Goal: Task Accomplishment & Management: Complete application form

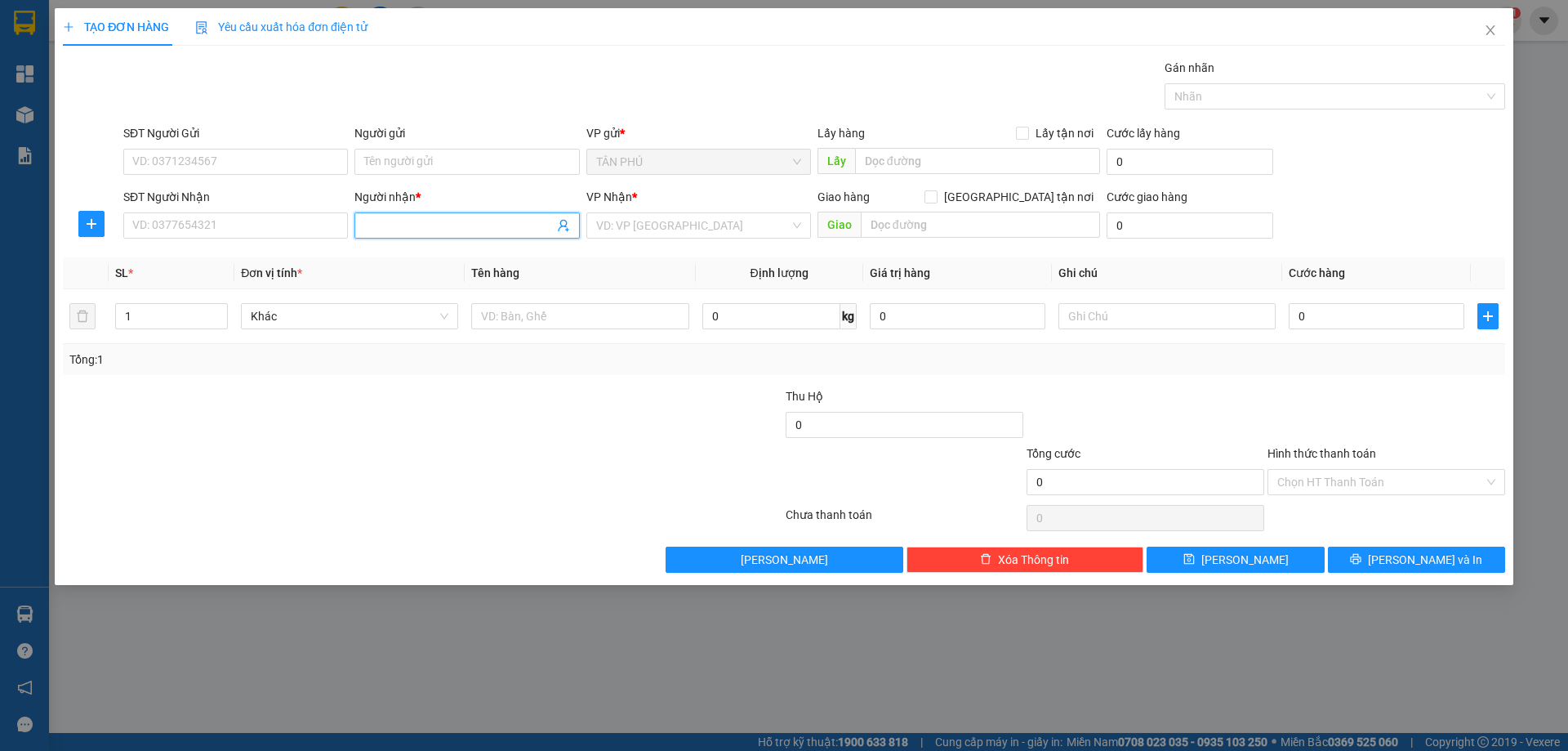
click at [403, 230] on input "Người nhận *" at bounding box center [459, 225] width 189 height 18
type input "U"
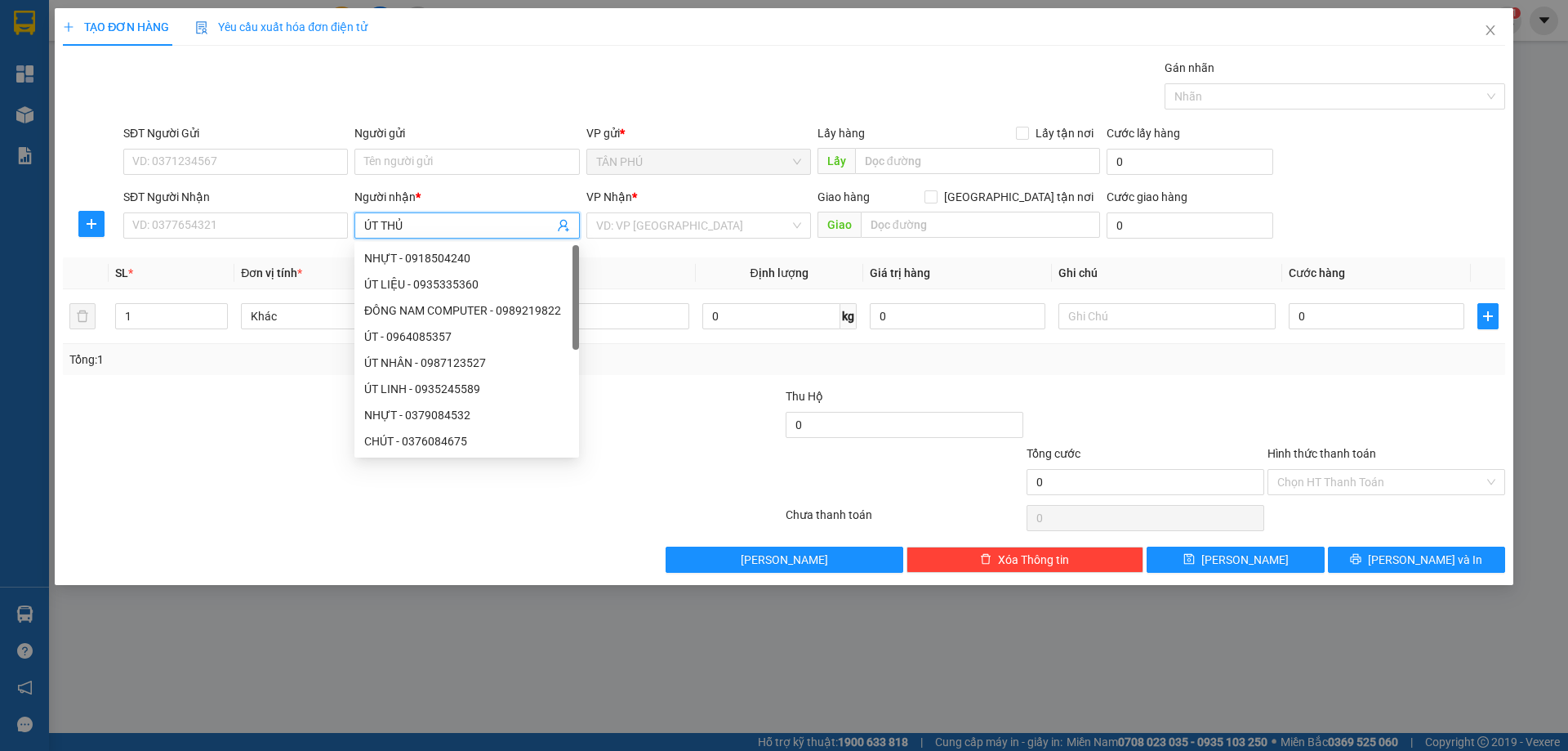
type input "ÚT THỦY"
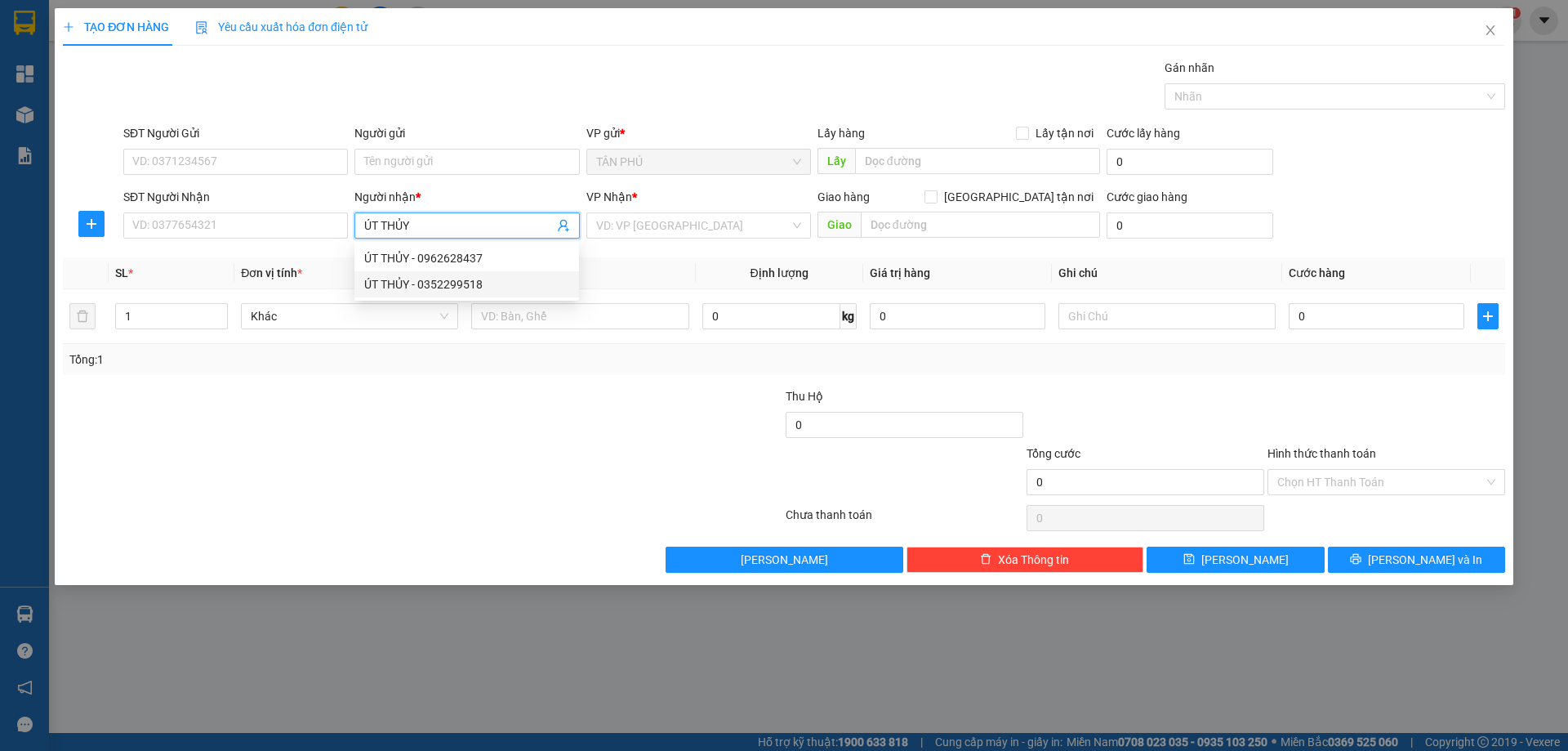
click at [449, 287] on div "ÚT THỦY - 0352299518" at bounding box center [467, 284] width 205 height 18
type input "0352299518"
type input "ÚT THỦY"
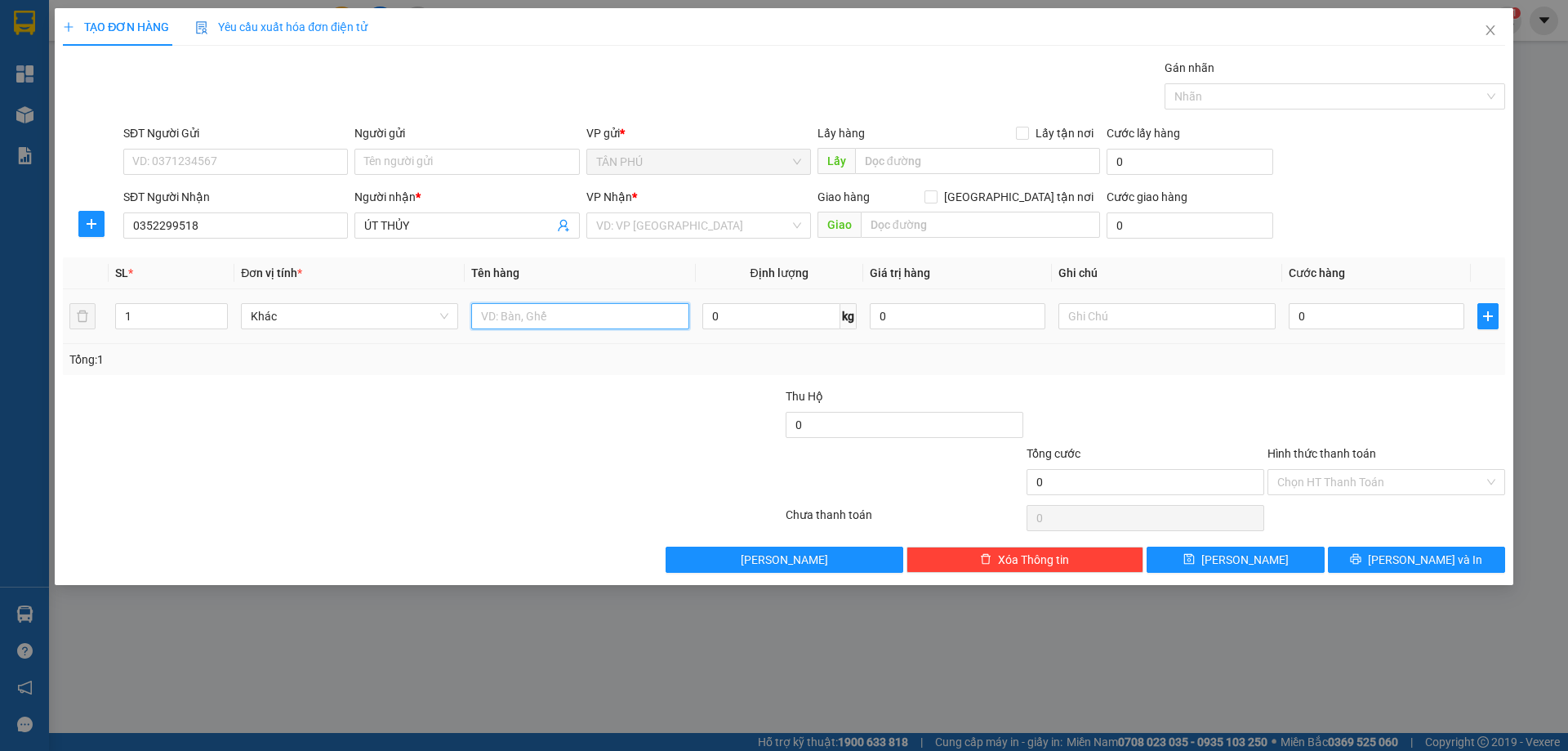
click at [491, 322] on input "text" at bounding box center [579, 316] width 217 height 26
type input "1BAO"
click at [688, 227] on input "search" at bounding box center [694, 225] width 194 height 24
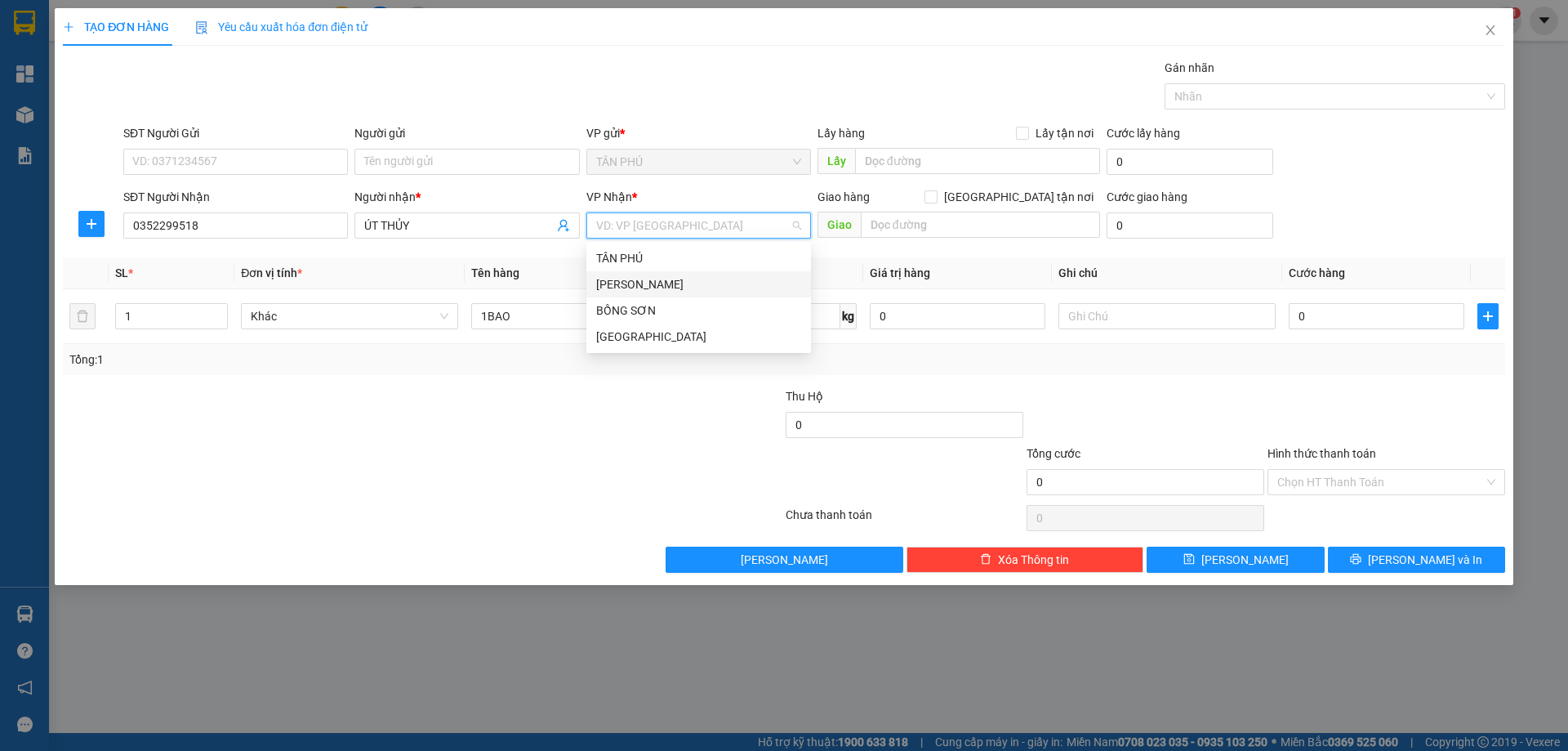
click at [695, 282] on div "[PERSON_NAME]" at bounding box center [699, 284] width 205 height 18
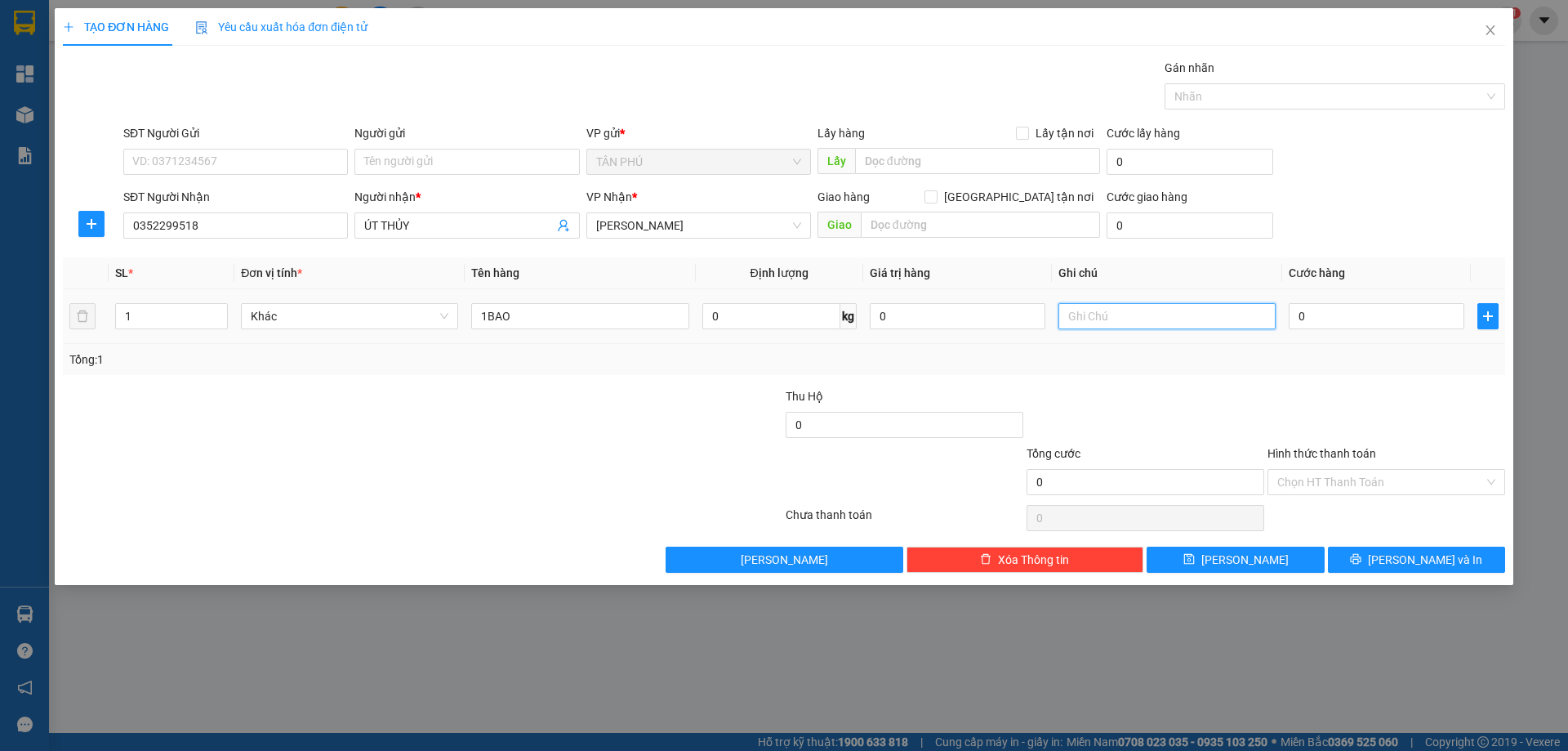
click at [1068, 315] on input "text" at bounding box center [1167, 316] width 217 height 26
type input "C"
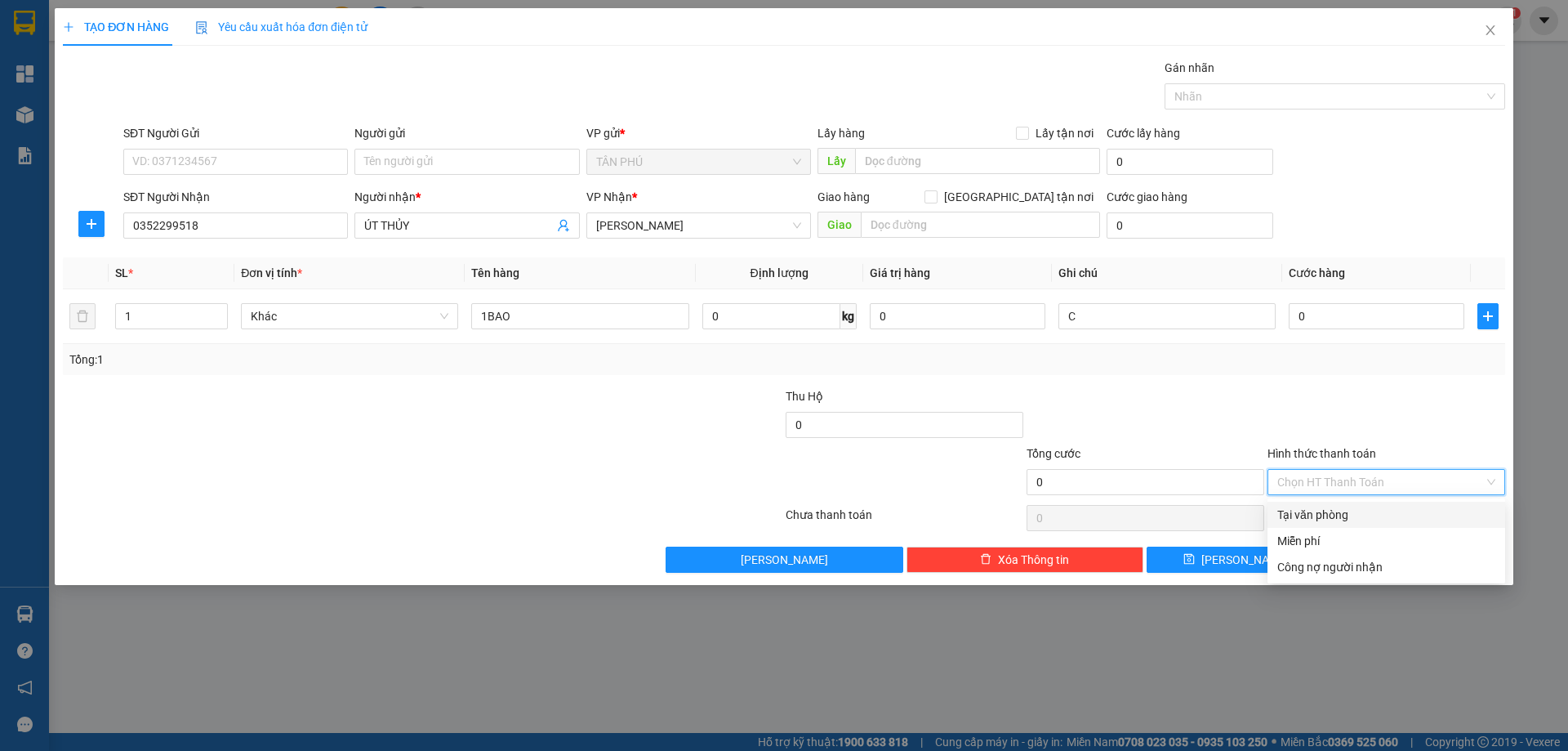
click at [1313, 489] on input "Hình thức thanh toán" at bounding box center [1381, 482] width 207 height 24
click at [1307, 538] on div "Miễn phí" at bounding box center [1387, 541] width 218 height 18
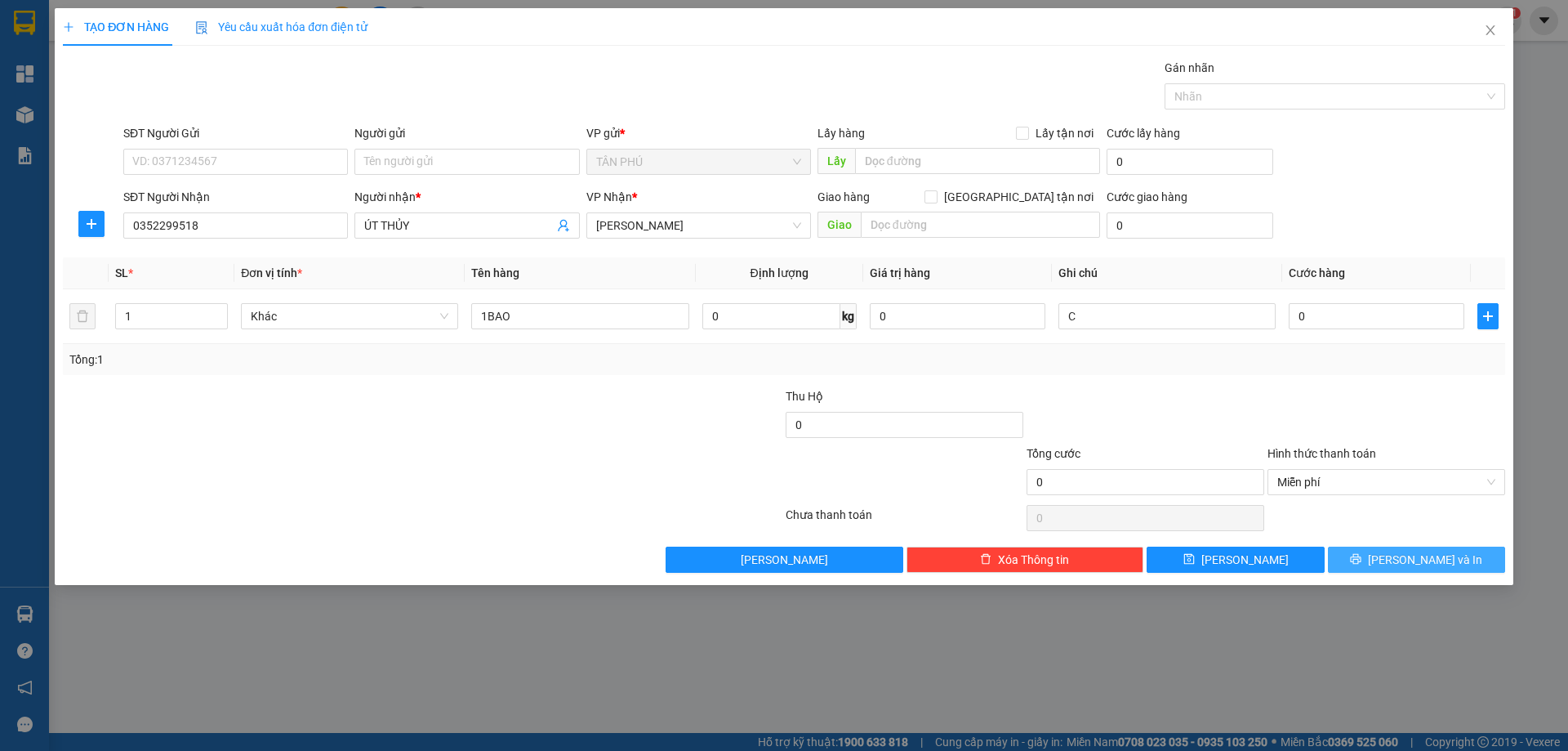
click at [1339, 567] on button "[PERSON_NAME] và In" at bounding box center [1416, 560] width 177 height 26
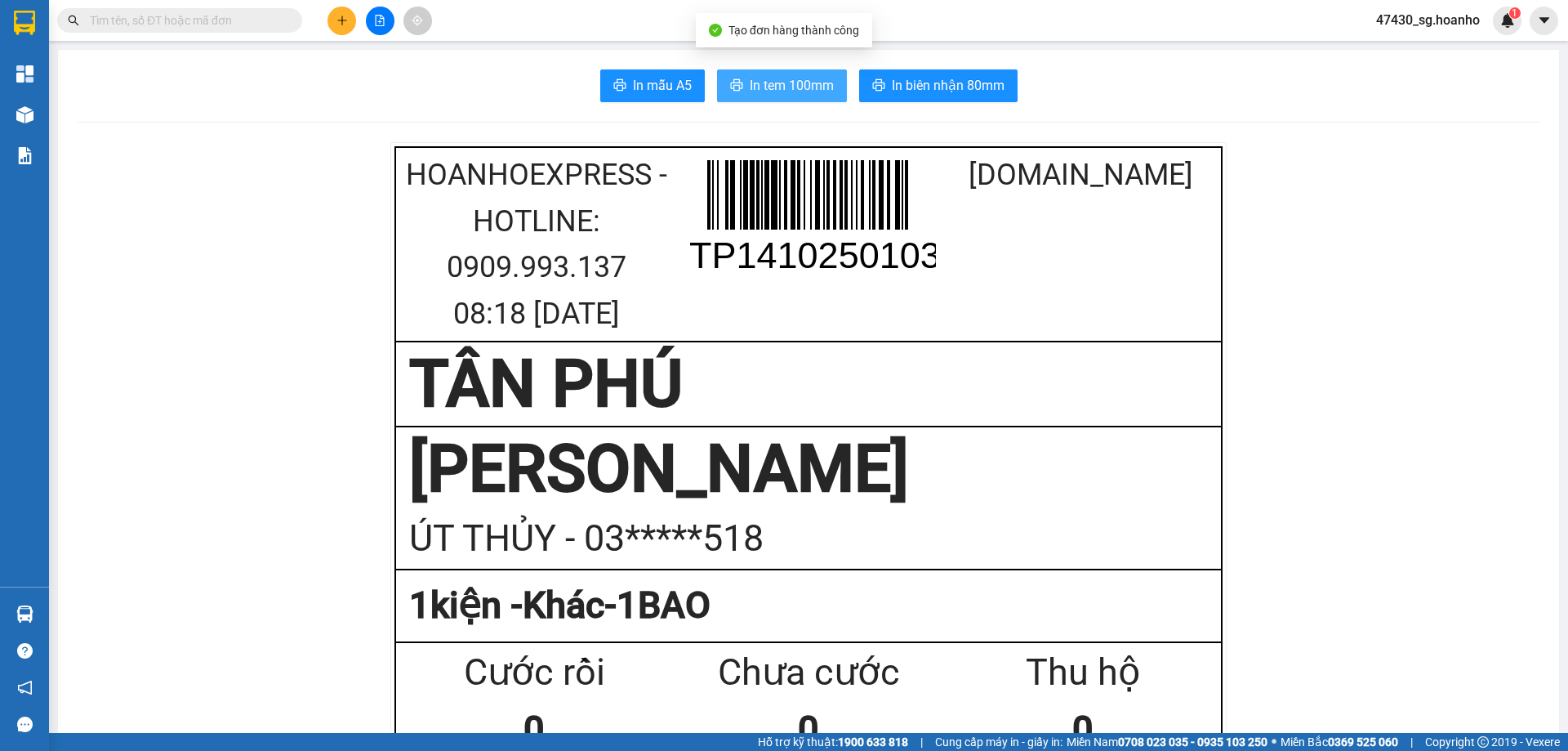
click at [792, 87] on span "In tem 100mm" at bounding box center [791, 86] width 84 height 21
click at [1111, 726] on div "0" at bounding box center [1082, 729] width 274 height 58
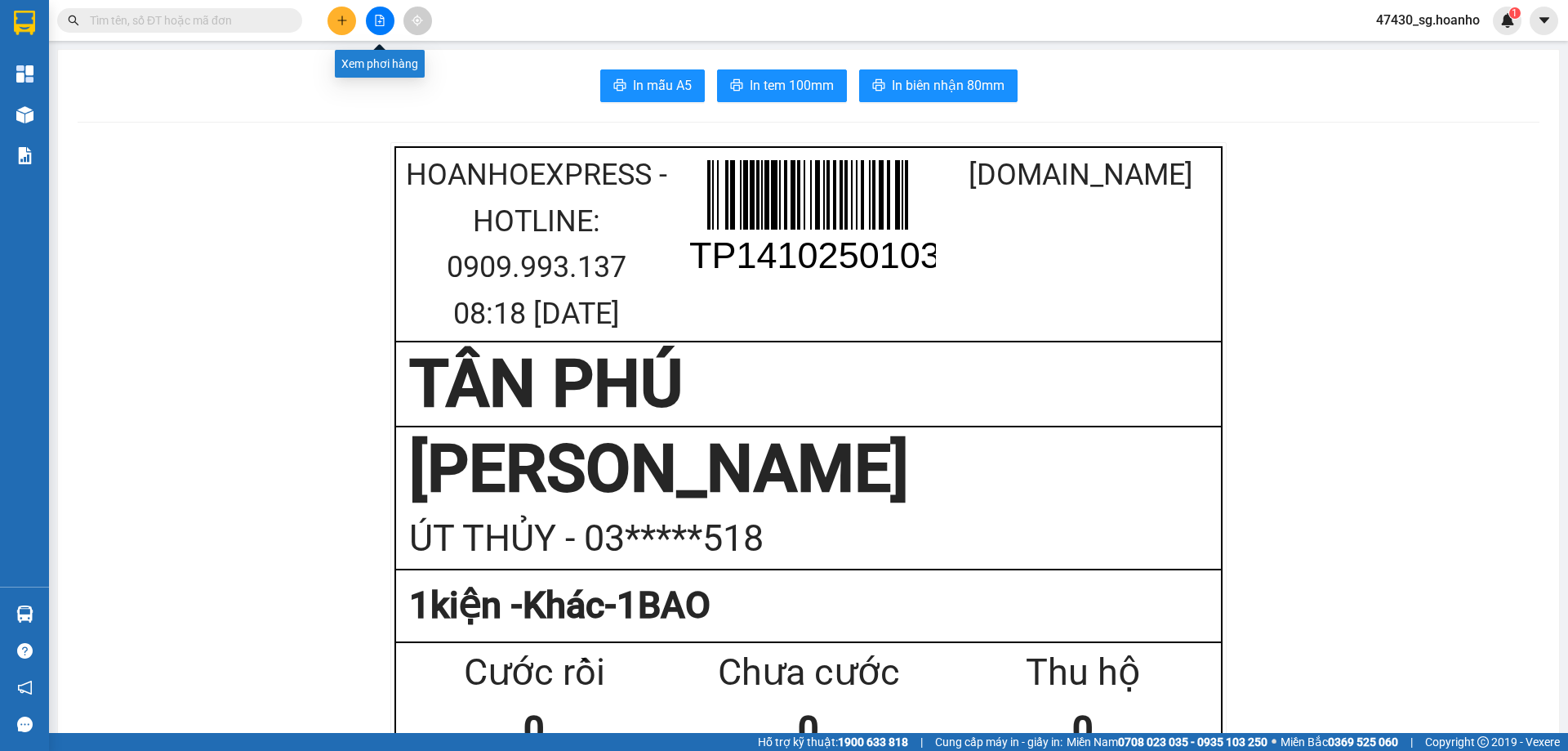
click at [377, 14] on button at bounding box center [380, 21] width 29 height 29
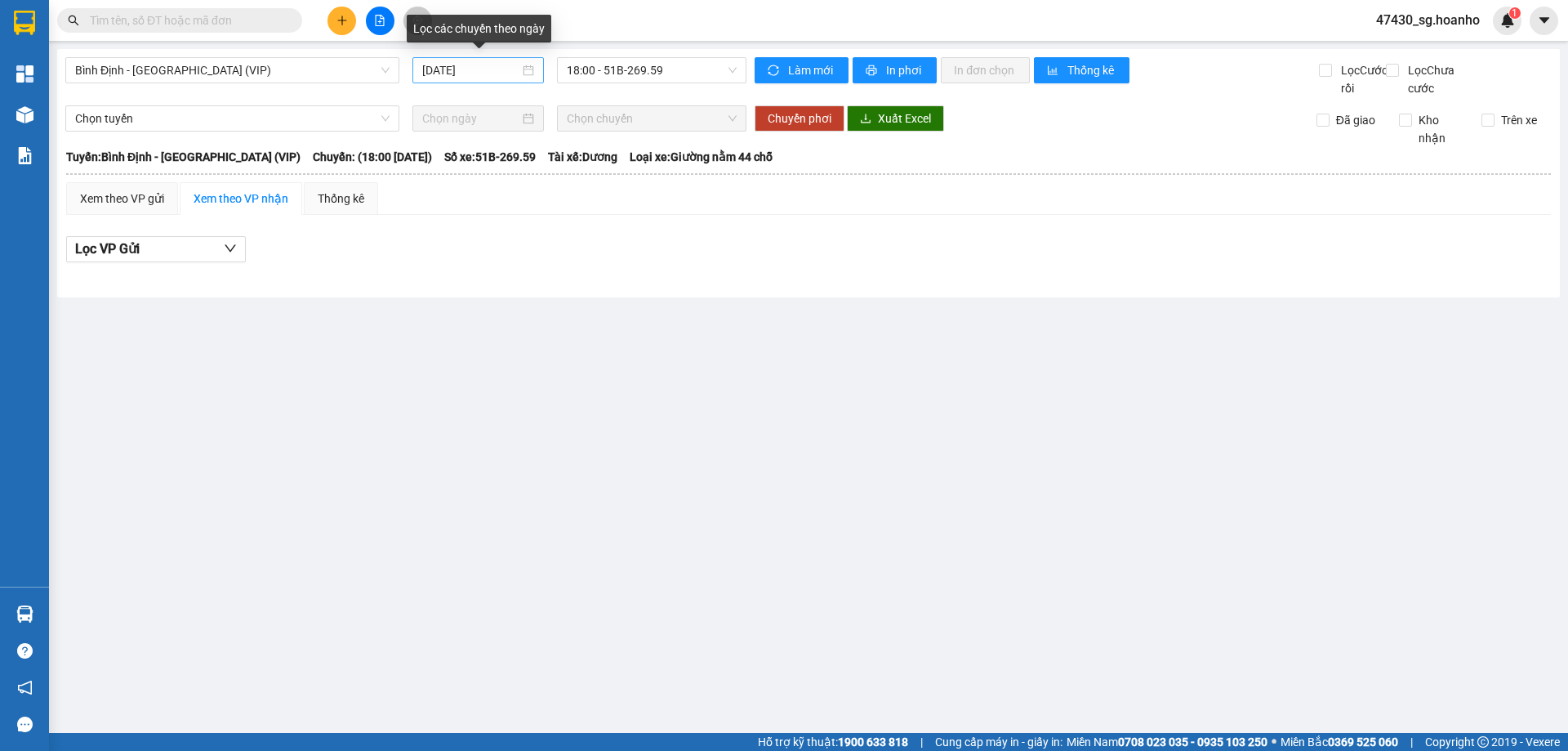
click at [475, 70] on input "[DATE]" at bounding box center [471, 70] width 97 height 18
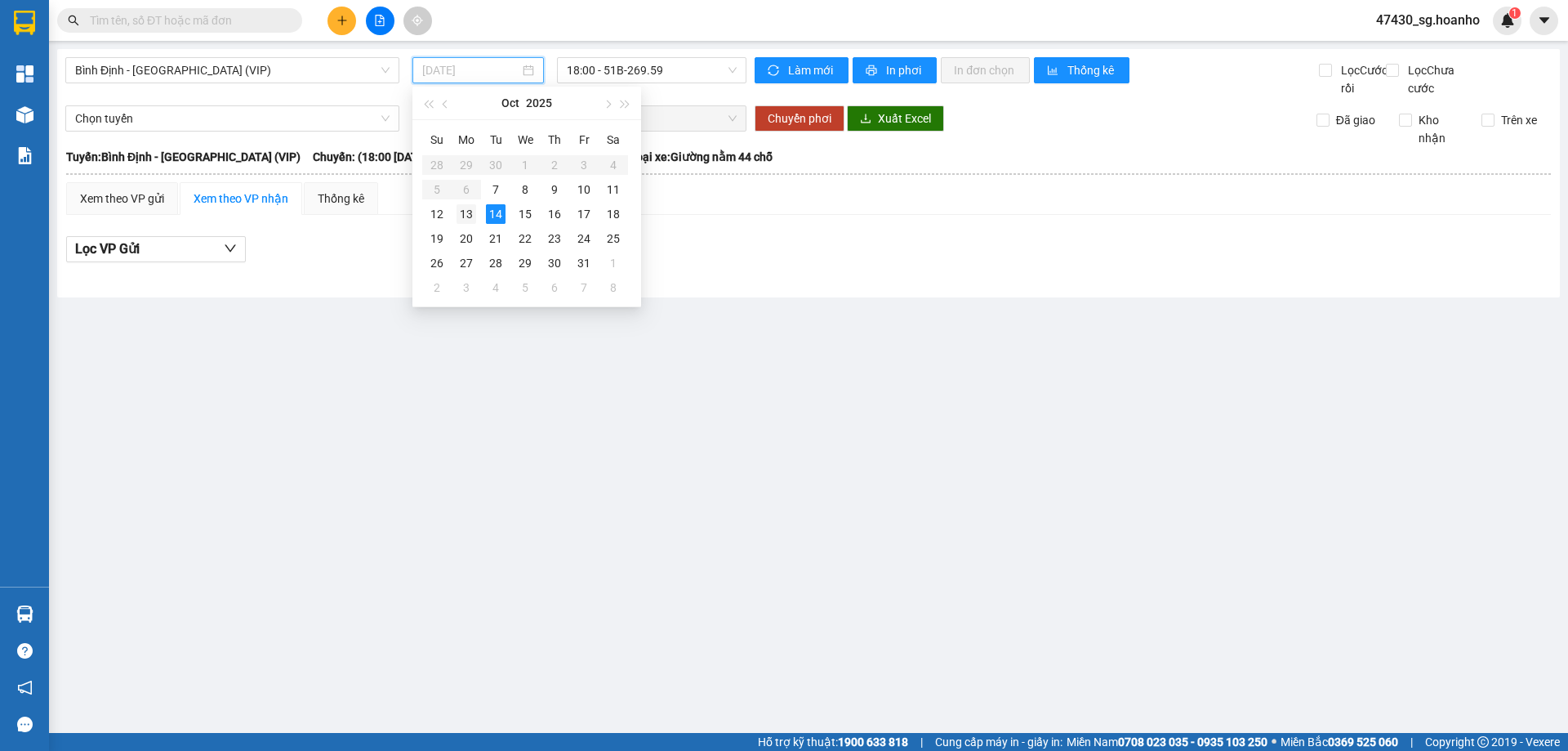
click at [472, 210] on div "13" at bounding box center [466, 214] width 20 height 20
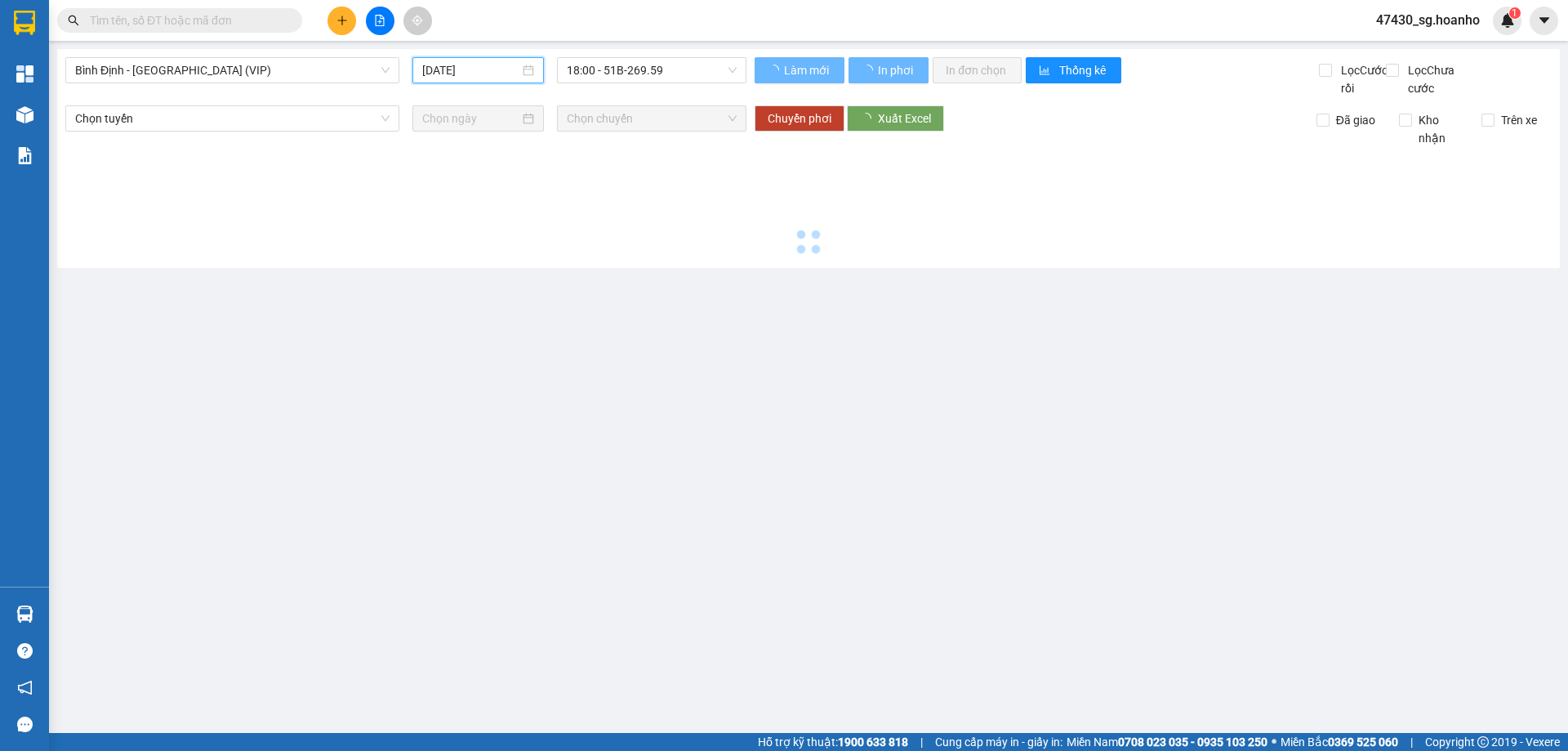
type input "[DATE]"
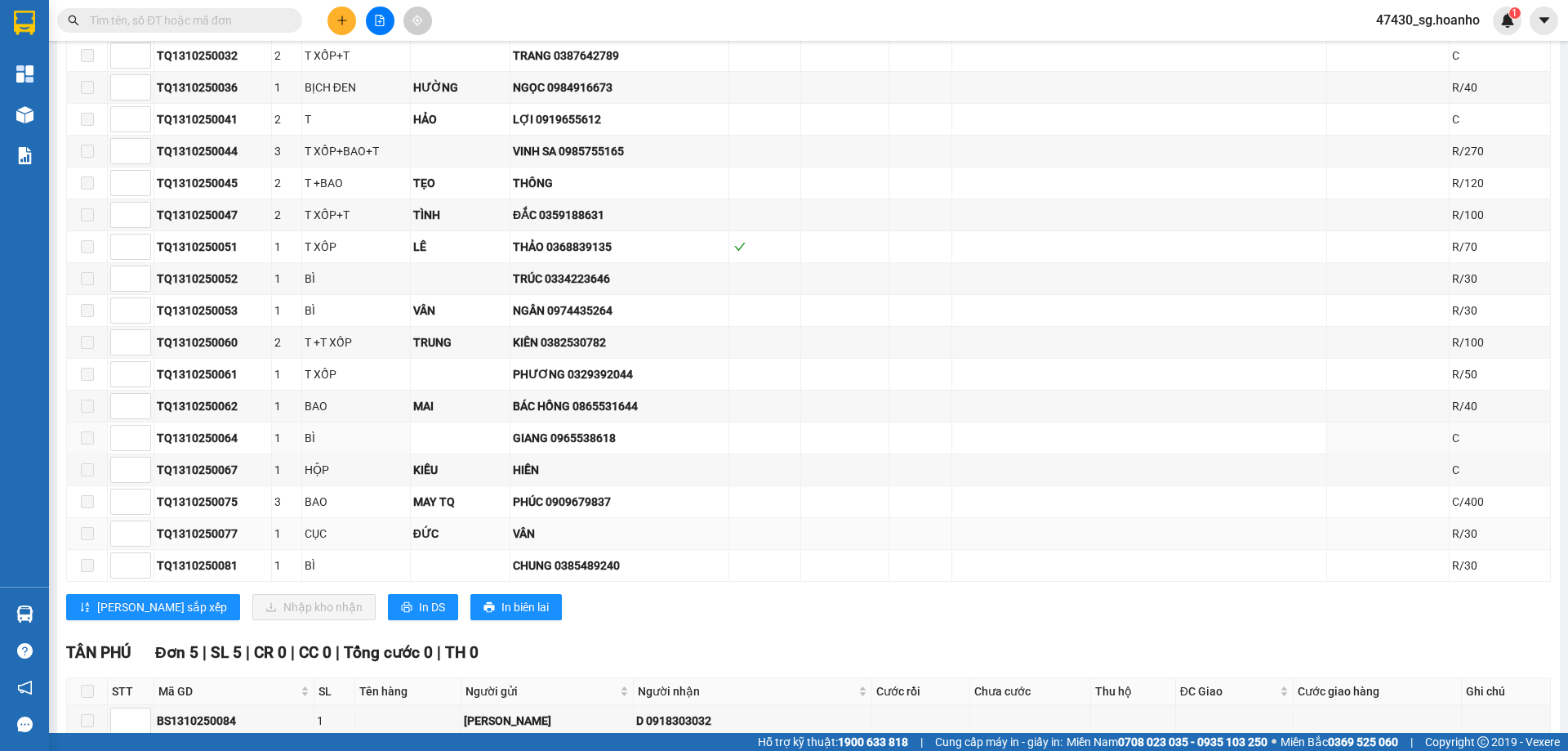
scroll to position [1296, 0]
